Goal: Task Accomplishment & Management: Manage account settings

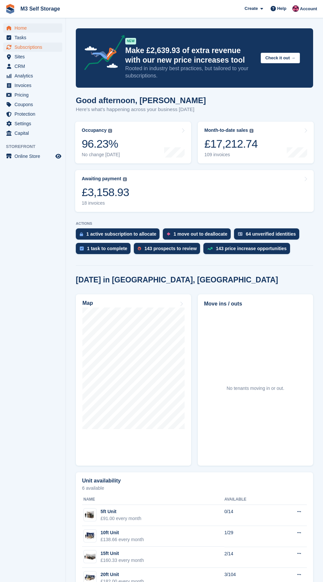
click at [47, 44] on span "Subscriptions" at bounding box center [34, 47] width 40 height 9
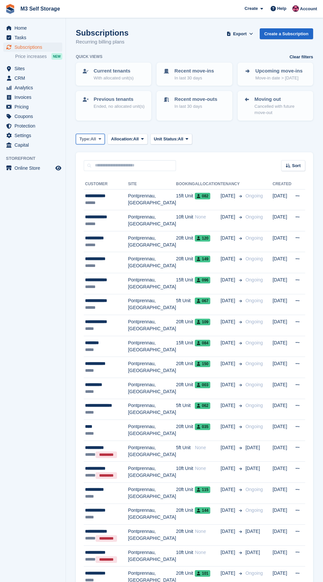
click at [95, 139] on span "All" at bounding box center [94, 139] width 6 height 7
click at [129, 189] on link "Active" at bounding box center [107, 190] width 57 height 12
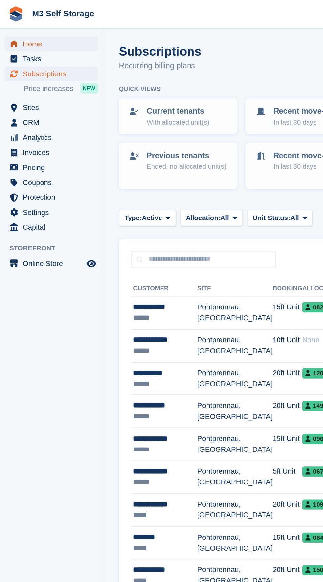
click at [60, 28] on link "Home" at bounding box center [32, 27] width 59 height 9
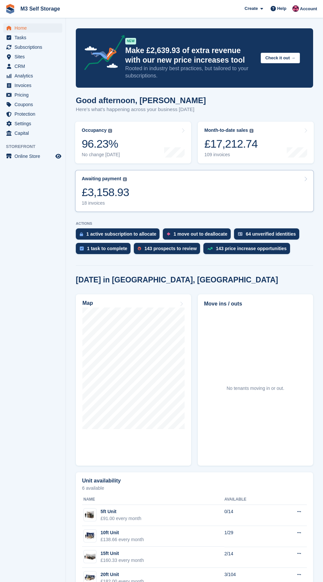
click at [146, 200] on link "Awaiting payment The total outstanding balance on all open invoices. £3,158.93 …" at bounding box center [194, 191] width 239 height 42
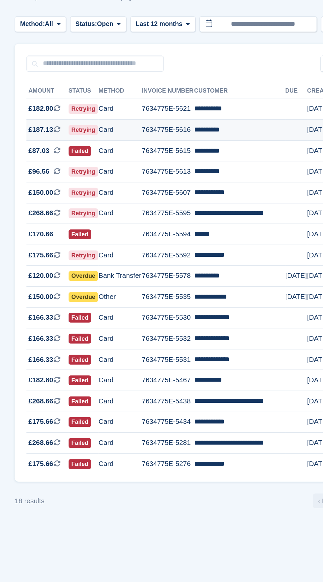
click at [226, 131] on td "**********" at bounding box center [226, 132] width 61 height 14
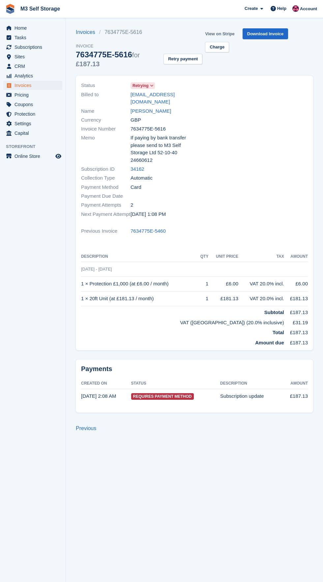
click at [222, 34] on link "View on Stripe" at bounding box center [219, 33] width 35 height 11
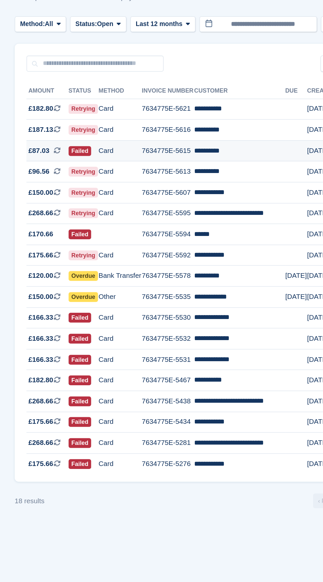
click at [250, 144] on td "**********" at bounding box center [226, 145] width 61 height 14
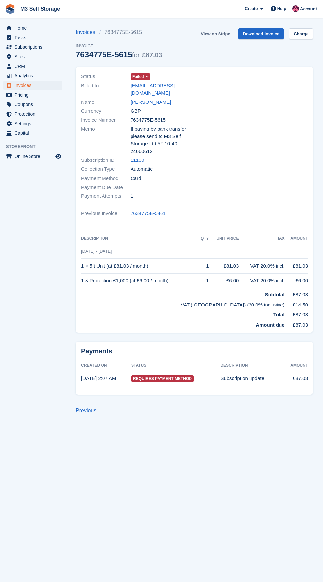
click at [223, 33] on link "View on Stripe" at bounding box center [215, 33] width 35 height 11
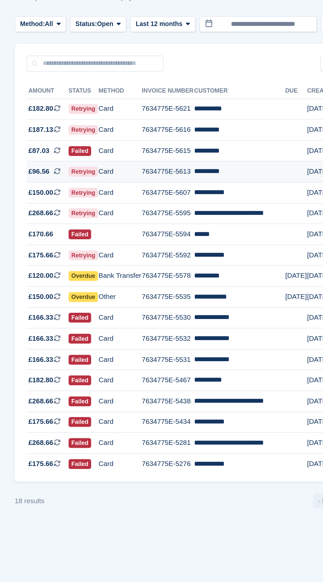
click at [227, 158] on td "**********" at bounding box center [226, 160] width 61 height 14
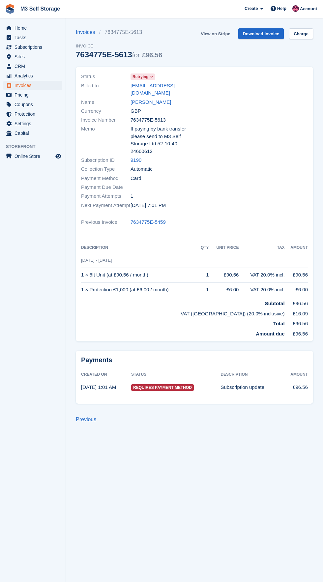
click at [219, 36] on link "View on Stripe" at bounding box center [215, 33] width 35 height 11
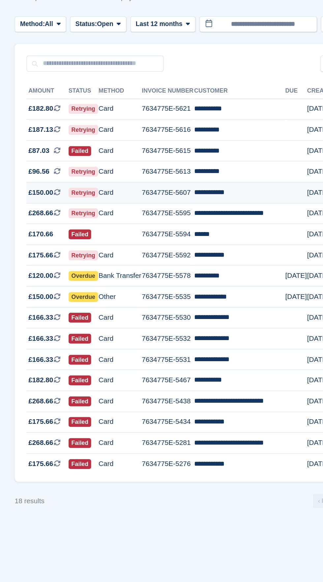
click at [231, 174] on td "**********" at bounding box center [226, 174] width 61 height 14
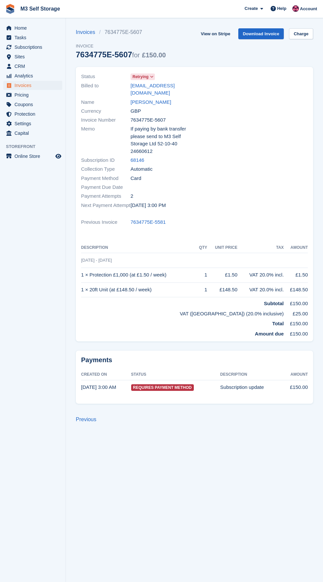
click at [151, 77] on icon at bounding box center [152, 77] width 4 height 4
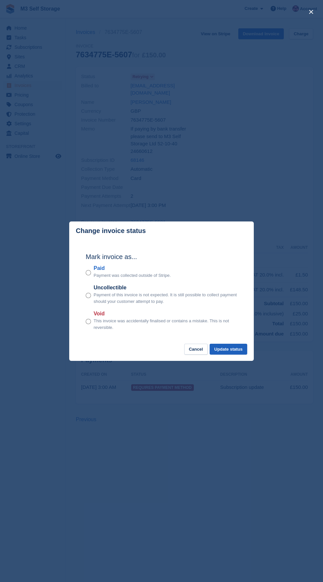
click at [238, 347] on button "Update status" at bounding box center [229, 349] width 38 height 11
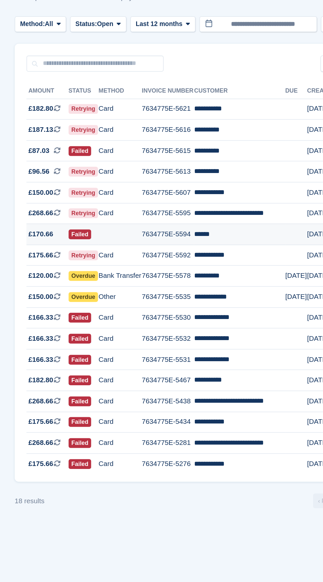
click at [210, 200] on td "******" at bounding box center [226, 202] width 61 height 14
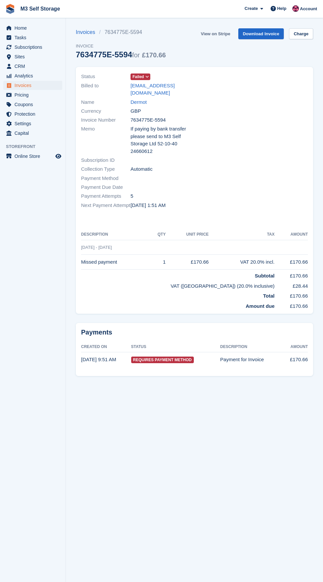
click at [217, 34] on link "View on Stripe" at bounding box center [215, 33] width 35 height 11
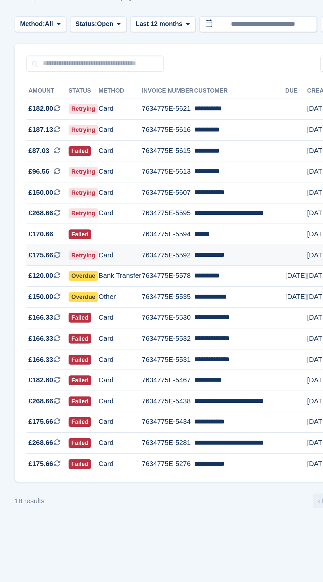
click at [224, 214] on td "**********" at bounding box center [226, 216] width 61 height 14
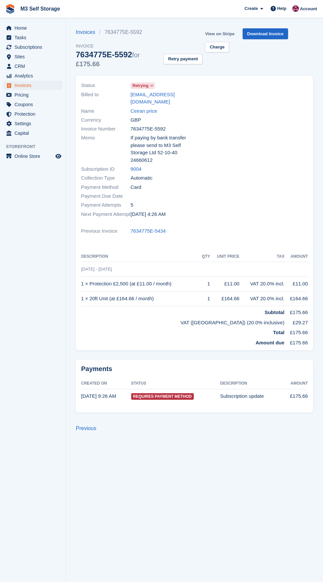
click at [227, 34] on link "View on Stripe" at bounding box center [219, 33] width 35 height 11
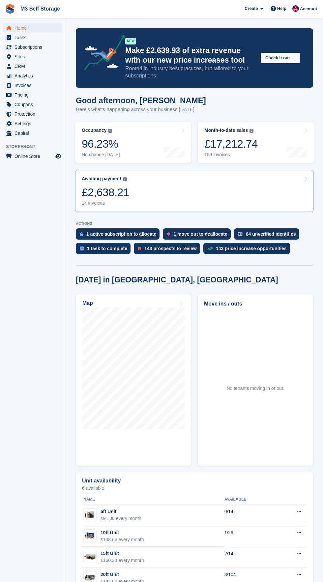
click at [226, 187] on link "Awaiting payment The total outstanding balance on all open invoices. £2,638.21 …" at bounding box center [194, 191] width 239 height 42
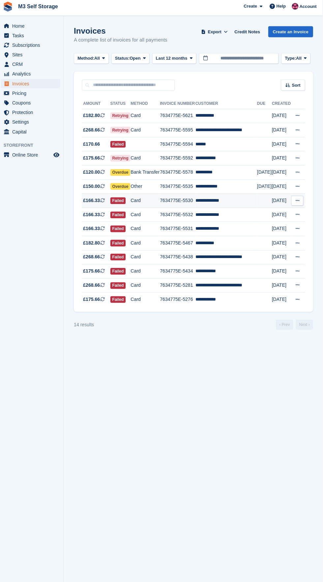
click at [242, 205] on td "**********" at bounding box center [226, 202] width 61 height 14
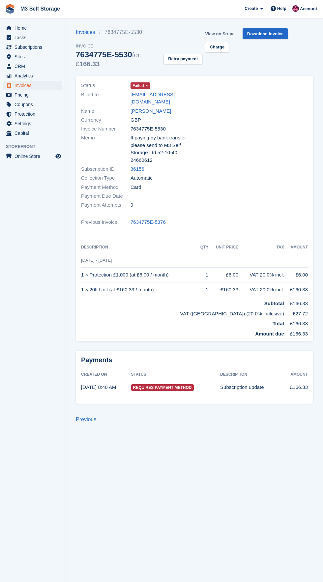
click at [225, 34] on link "View on Stripe" at bounding box center [219, 33] width 35 height 11
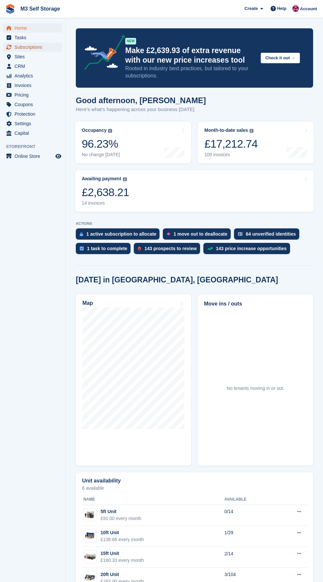
click at [51, 51] on span "Subscriptions" at bounding box center [34, 47] width 40 height 9
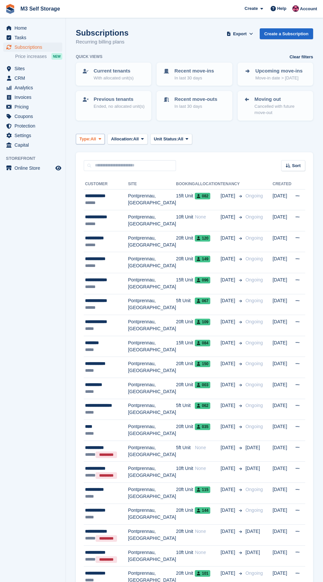
click at [94, 139] on span "All" at bounding box center [94, 139] width 6 height 7
click at [123, 199] on link "Ending" at bounding box center [107, 202] width 57 height 12
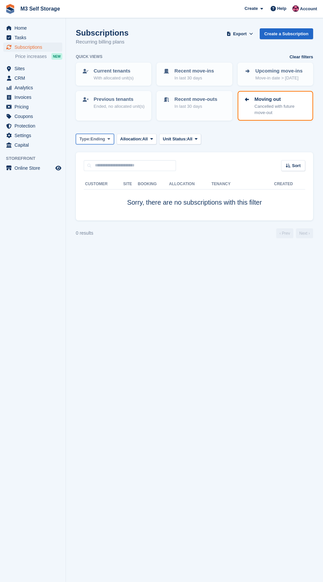
click at [103, 143] on button "Type: Ending" at bounding box center [95, 139] width 38 height 11
click at [116, 187] on link "Active" at bounding box center [107, 190] width 57 height 12
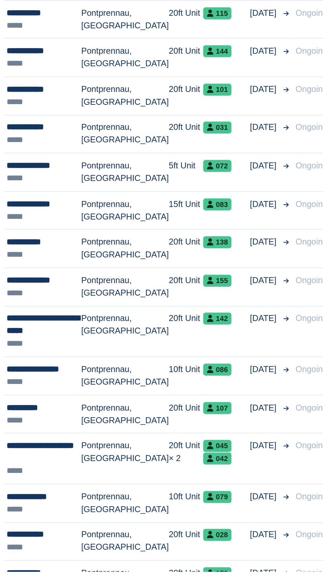
scroll to position [190, 0]
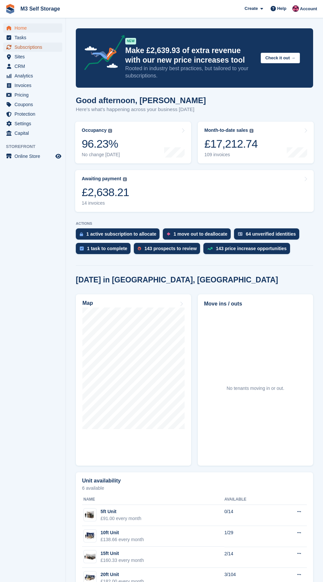
click at [59, 47] on link "Subscriptions" at bounding box center [32, 47] width 59 height 9
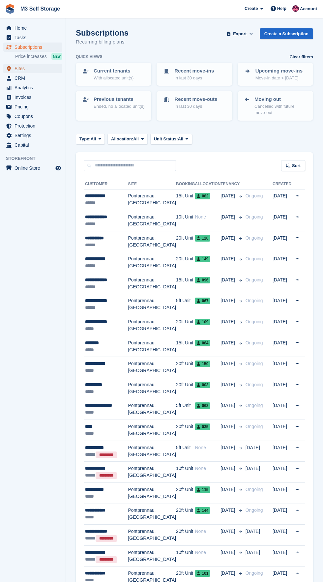
click at [48, 71] on span "Sites" at bounding box center [34, 68] width 40 height 9
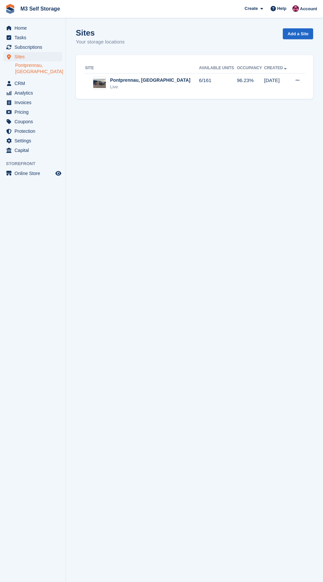
click at [56, 65] on link "Pontprennau, [GEOGRAPHIC_DATA]" at bounding box center [38, 68] width 47 height 13
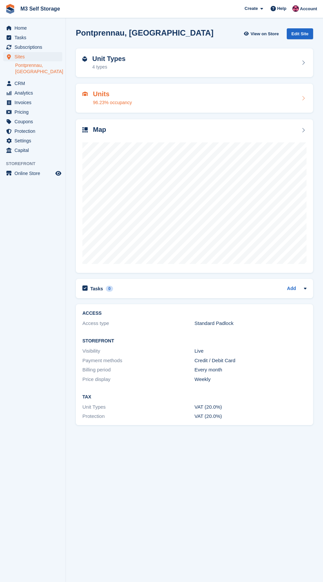
click at [171, 104] on div "Units 96.23% occupancy" at bounding box center [194, 98] width 224 height 16
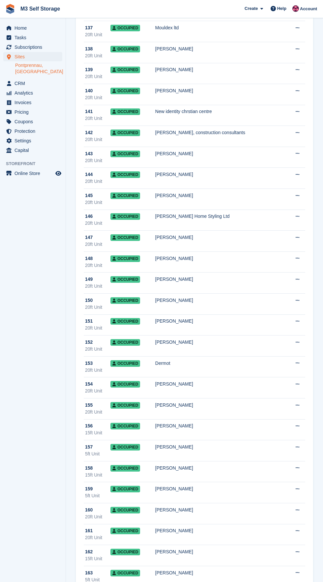
scroll to position [2889, 0]
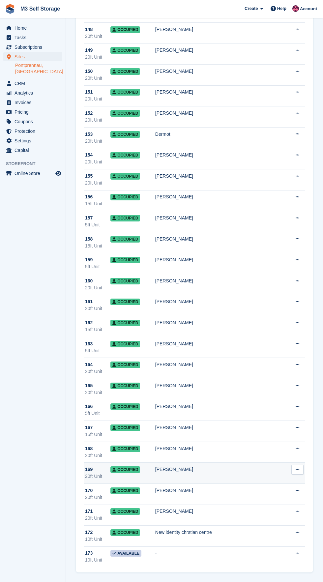
click at [185, 471] on div "[PERSON_NAME]" at bounding box center [220, 469] width 130 height 7
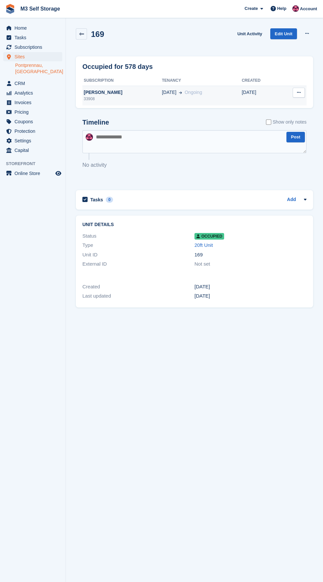
click at [143, 98] on div "33908" at bounding box center [121, 99] width 79 height 6
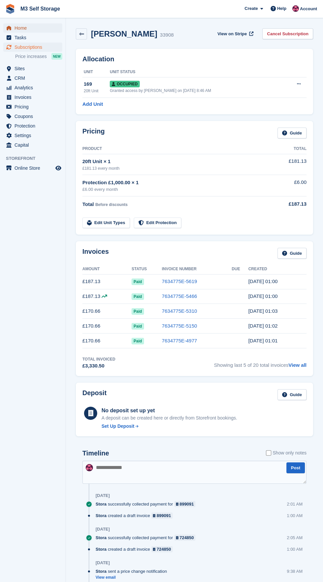
click at [46, 26] on span "Home" at bounding box center [34, 27] width 40 height 9
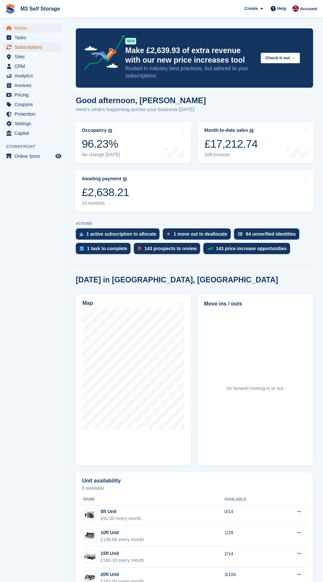
click at [49, 49] on span "Subscriptions" at bounding box center [34, 47] width 40 height 9
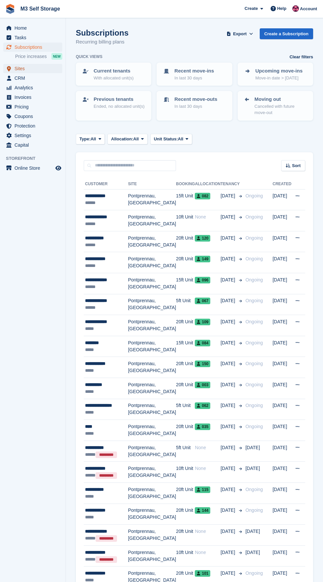
click at [46, 71] on span "Sites" at bounding box center [34, 68] width 40 height 9
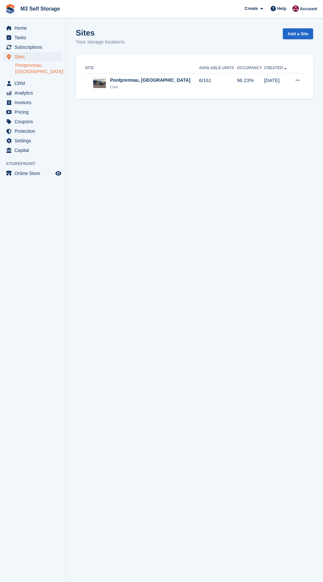
click at [52, 67] on link "Pontprennau, [GEOGRAPHIC_DATA]" at bounding box center [38, 68] width 47 height 13
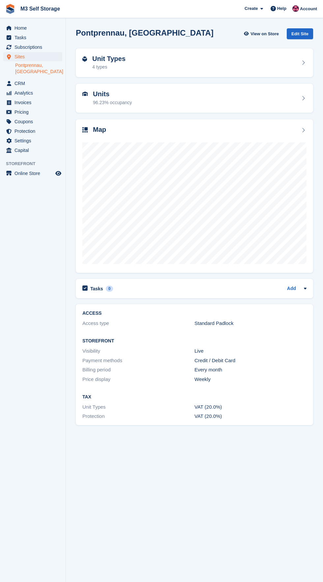
scroll to position [50, 0]
click at [224, 84] on div "Units 96.23% occupancy" at bounding box center [194, 98] width 237 height 29
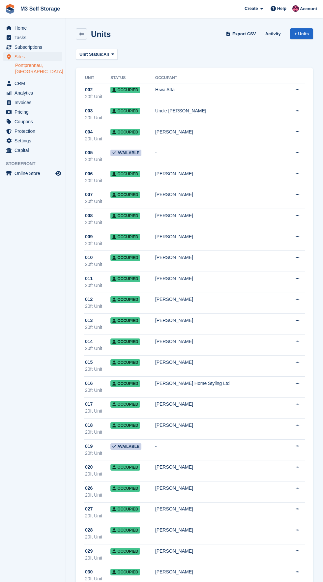
scroll to position [2889, 0]
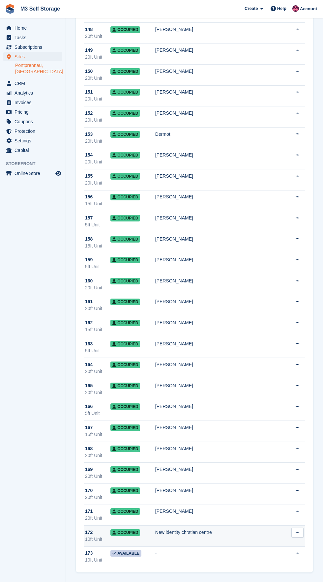
click at [213, 533] on div "New identity chrstian centre" at bounding box center [220, 532] width 130 height 7
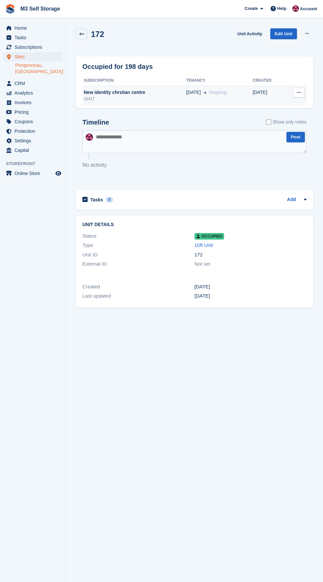
click at [146, 99] on div "15417" at bounding box center [134, 99] width 104 height 6
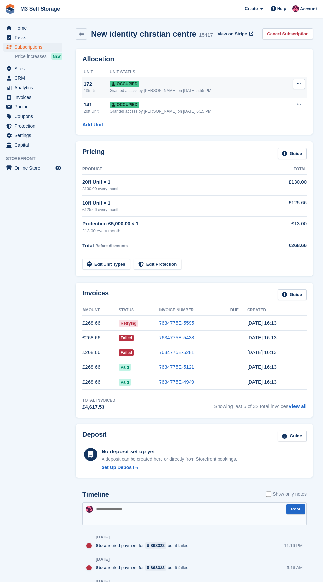
click at [301, 83] on button at bounding box center [299, 84] width 12 height 10
click at [288, 121] on p "Deallocate" at bounding box center [272, 119] width 57 height 9
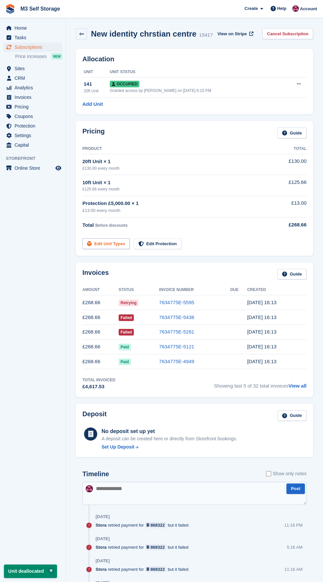
click at [103, 242] on link "Edit Unit Types" at bounding box center [105, 243] width 47 height 11
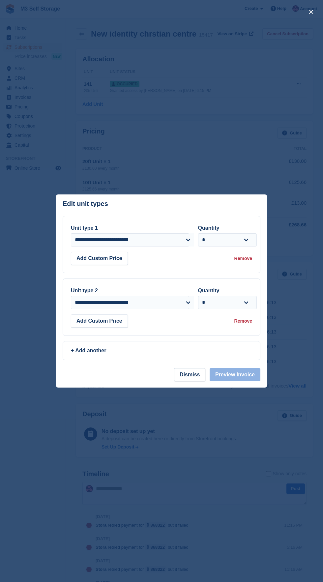
click at [251, 324] on div "Remove" at bounding box center [243, 321] width 18 height 7
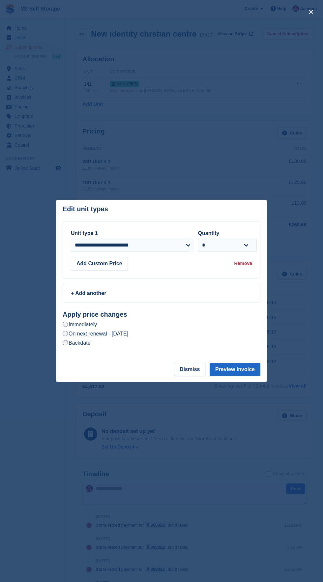
click at [128, 332] on label "On next renewal - Wednesday, 15th October, 2025" at bounding box center [96, 333] width 66 height 7
click at [85, 323] on label "Immediately" at bounding box center [80, 324] width 34 height 7
click at [255, 369] on button "Preview Invoice" at bounding box center [235, 369] width 51 height 13
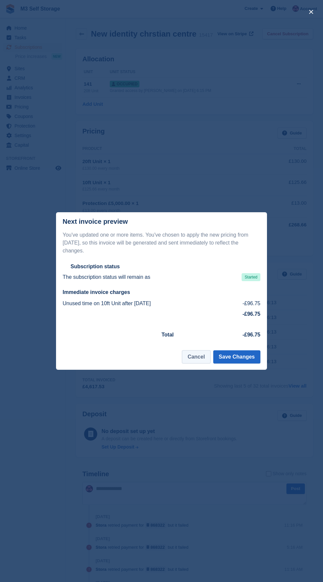
click at [198, 352] on button "Cancel" at bounding box center [196, 356] width 28 height 13
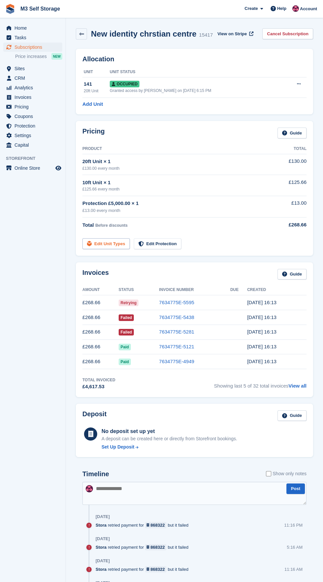
click at [106, 244] on link "Edit Unit Types" at bounding box center [105, 243] width 47 height 11
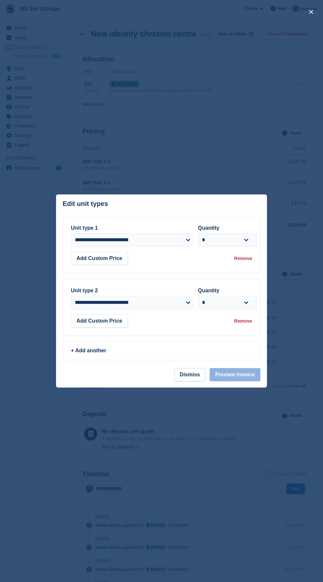
click at [248, 322] on div "Remove" at bounding box center [243, 321] width 18 height 7
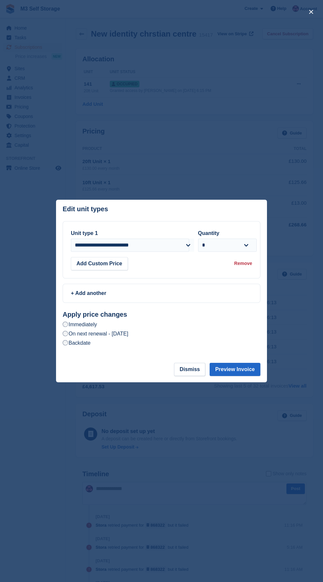
click at [88, 344] on label "Backdate" at bounding box center [77, 342] width 28 height 7
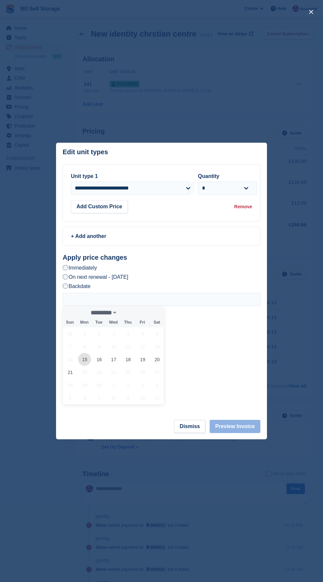
click at [85, 360] on span "15" at bounding box center [84, 359] width 13 height 13
type input "**********"
click at [249, 423] on button "Preview Invoice" at bounding box center [235, 426] width 51 height 13
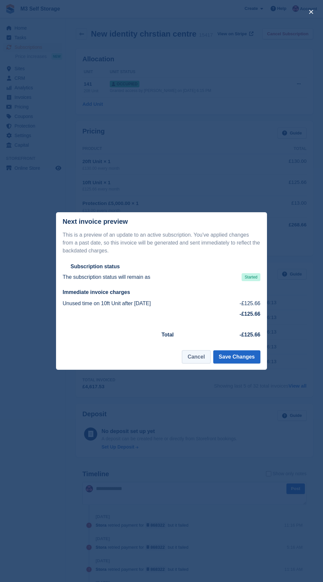
click at [205, 352] on button "Cancel" at bounding box center [196, 356] width 28 height 13
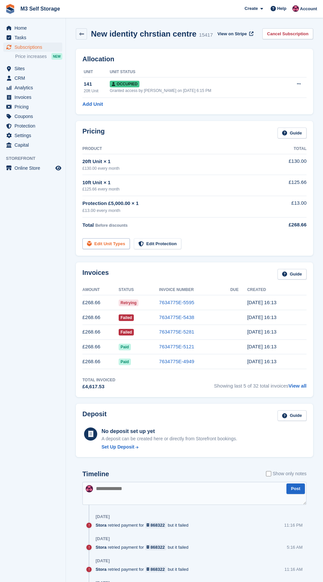
click at [105, 243] on link "Edit Unit Types" at bounding box center [105, 243] width 47 height 11
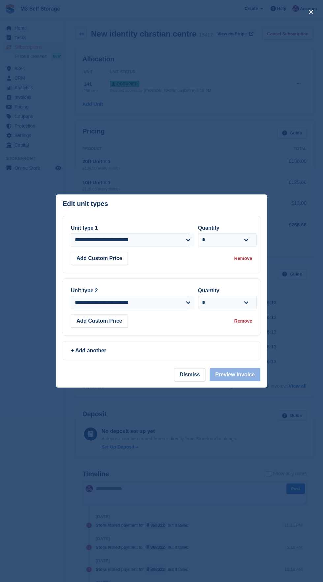
click at [248, 323] on div "Remove" at bounding box center [243, 321] width 18 height 7
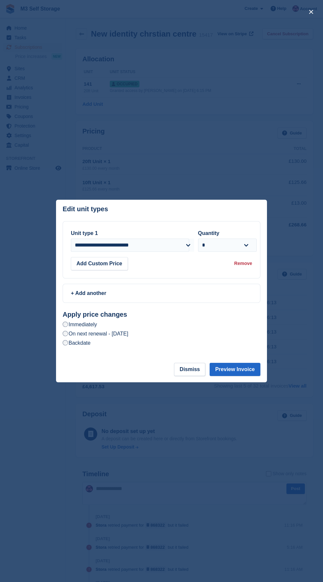
click at [128, 331] on label "On next renewal - Wednesday, 15th October, 2025" at bounding box center [96, 333] width 66 height 7
click at [246, 370] on button "Preview Invoice" at bounding box center [235, 369] width 51 height 13
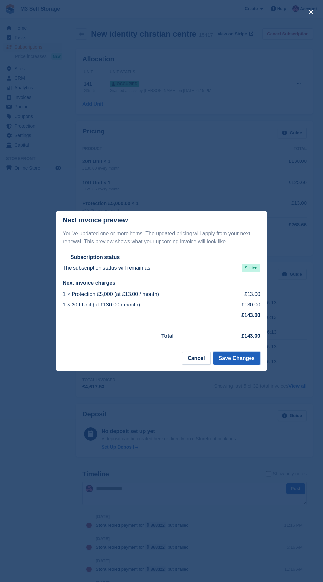
click at [253, 355] on button "Save Changes" at bounding box center [236, 358] width 47 height 13
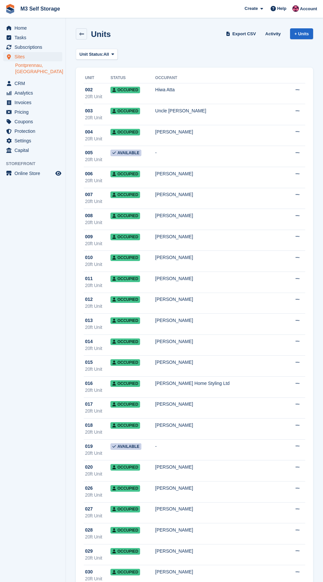
scroll to position [2889, 0]
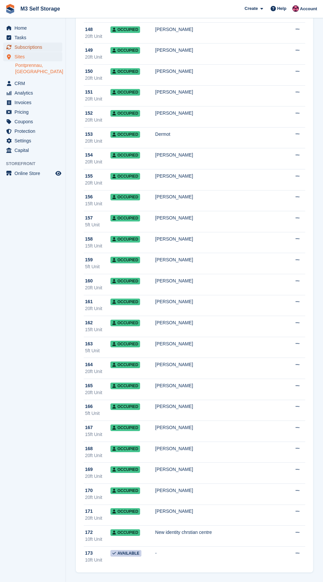
click at [58, 50] on link "Subscriptions" at bounding box center [32, 47] width 59 height 9
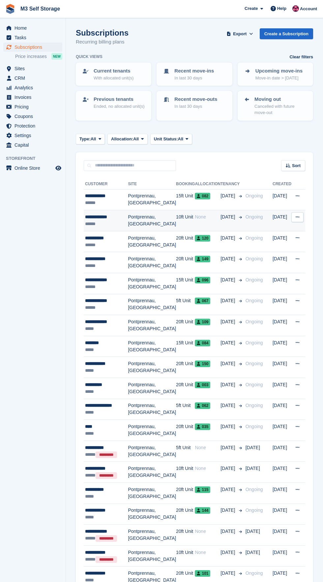
click at [239, 217] on icon at bounding box center [240, 216] width 3 height 3
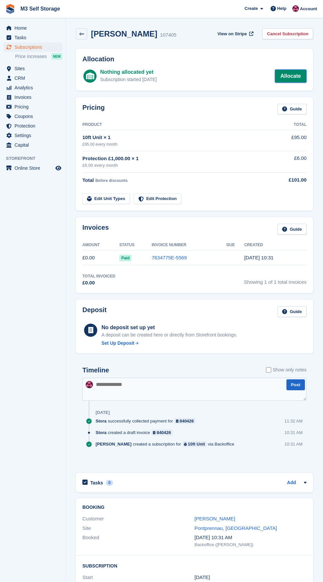
click at [294, 77] on link "Allocate" at bounding box center [291, 76] width 32 height 13
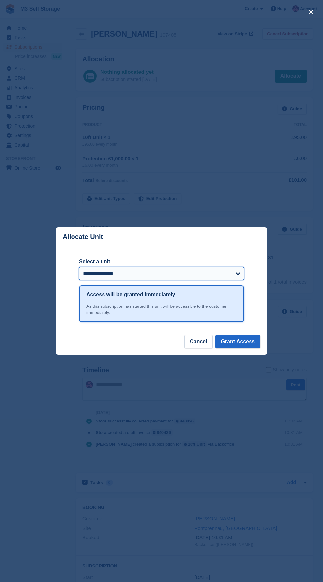
click at [232, 273] on select "**********" at bounding box center [161, 273] width 165 height 13
select select "****"
click at [79, 267] on select "**********" at bounding box center [161, 273] width 165 height 13
click at [254, 346] on button "Grant Access" at bounding box center [237, 341] width 45 height 13
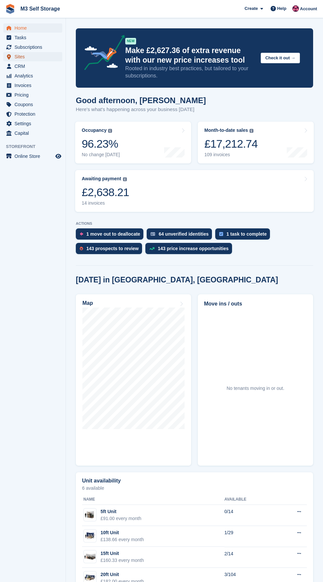
click at [55, 59] on link "Sites" at bounding box center [32, 56] width 59 height 9
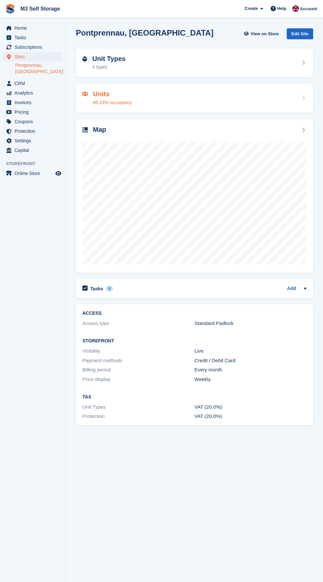
click at [111, 91] on h2 "Units" at bounding box center [112, 94] width 39 height 8
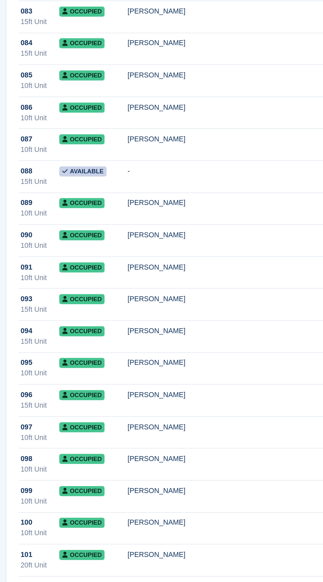
scroll to position [1498, 0]
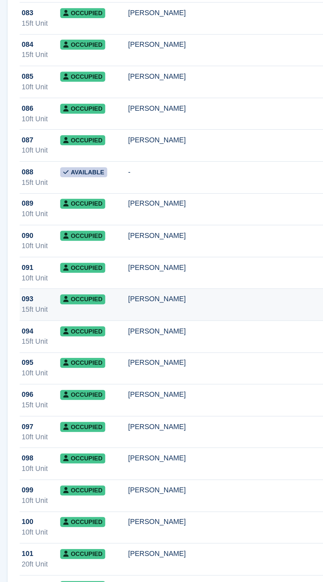
click at [181, 311] on div "[PERSON_NAME]" at bounding box center [220, 309] width 130 height 7
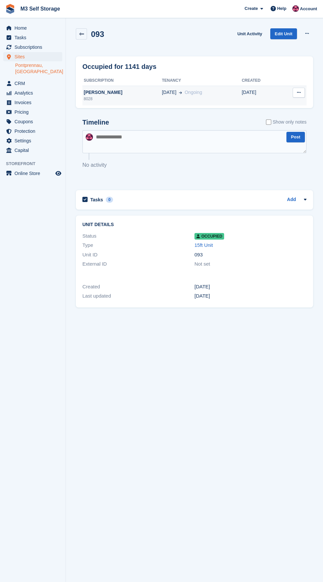
click at [120, 98] on div "8028" at bounding box center [121, 99] width 79 height 6
